Goal: Transaction & Acquisition: Purchase product/service

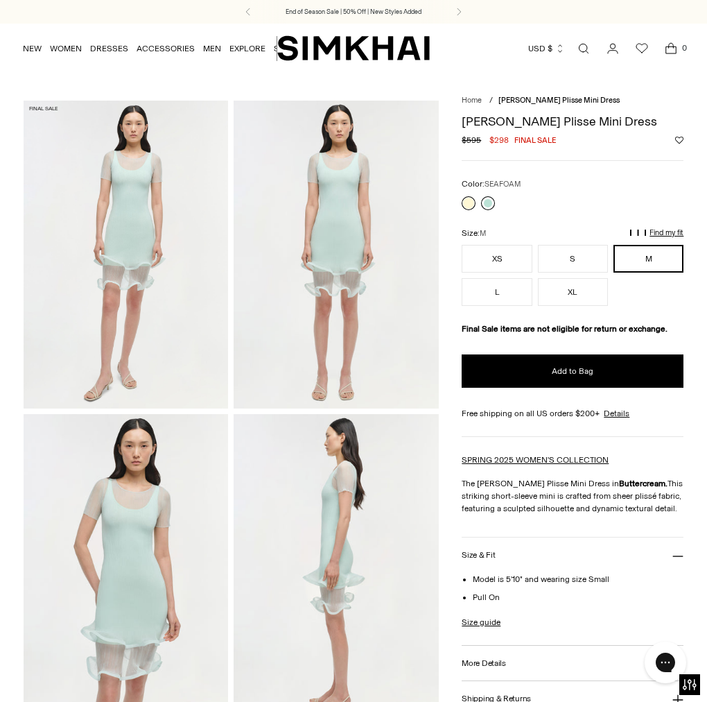
click at [488, 205] on link at bounding box center [488, 203] width 14 height 14
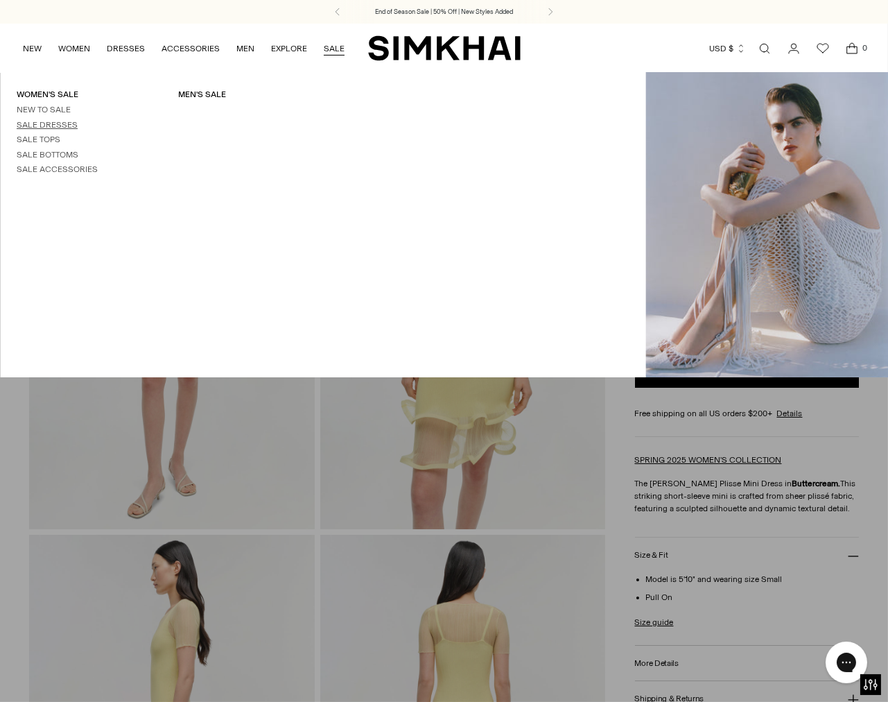
click at [40, 123] on link "Sale Dresses" at bounding box center [47, 125] width 61 height 10
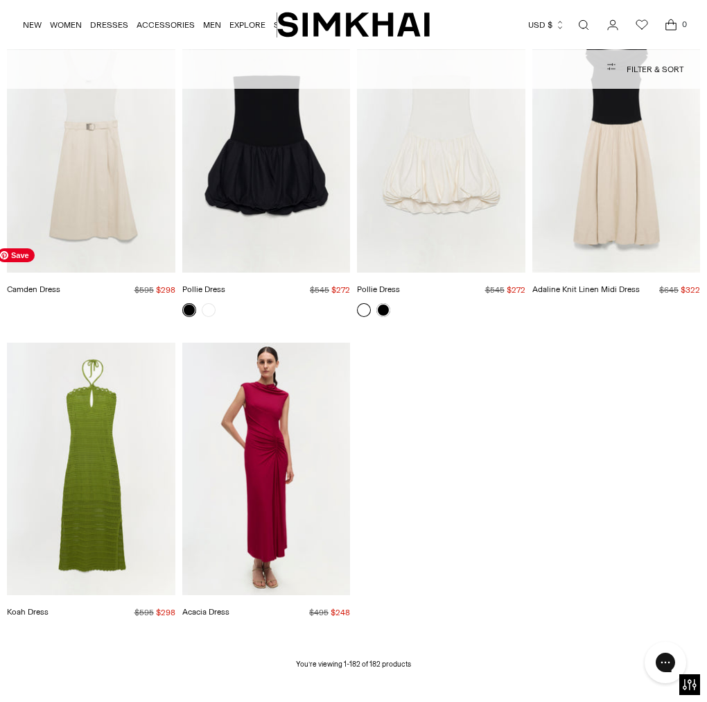
scroll to position [14299, 0]
